Goal: Transaction & Acquisition: Book appointment/travel/reservation

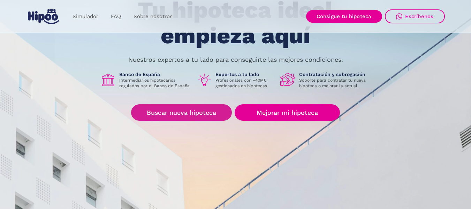
scroll to position [93, 0]
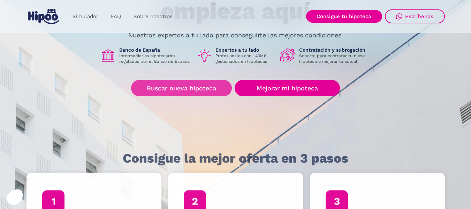
click at [194, 90] on link "Buscar nueva hipoteca" at bounding box center [181, 88] width 101 height 16
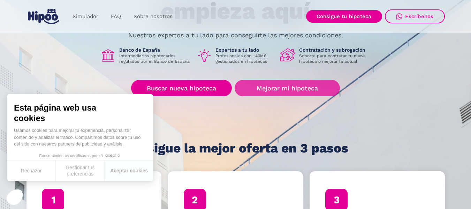
click at [284, 91] on link "Mejorar mi hipoteca" at bounding box center [287, 88] width 105 height 16
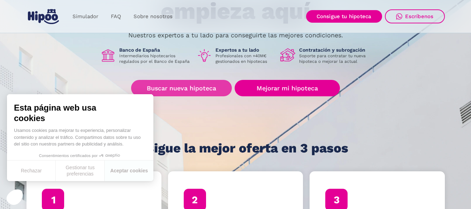
click at [159, 84] on link "Buscar nueva hipoteca" at bounding box center [181, 88] width 101 height 16
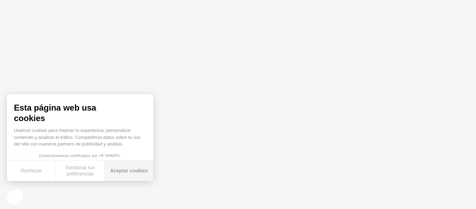
click at [125, 170] on button "Aceptar cookies" at bounding box center [129, 170] width 49 height 21
